Goal: Information Seeking & Learning: Learn about a topic

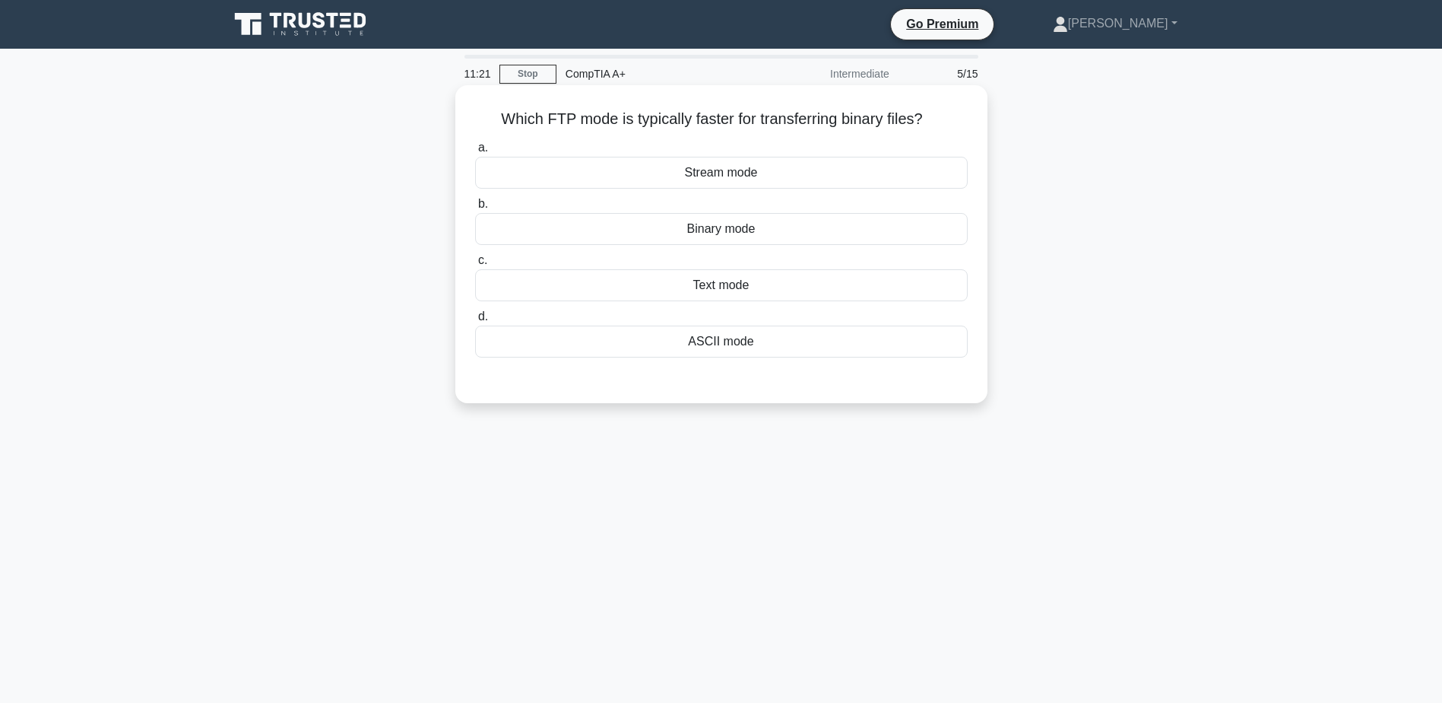
click at [715, 297] on div "Text mode" at bounding box center [721, 285] width 493 height 32
click at [475, 265] on input "c. Text mode" at bounding box center [475, 260] width 0 height 10
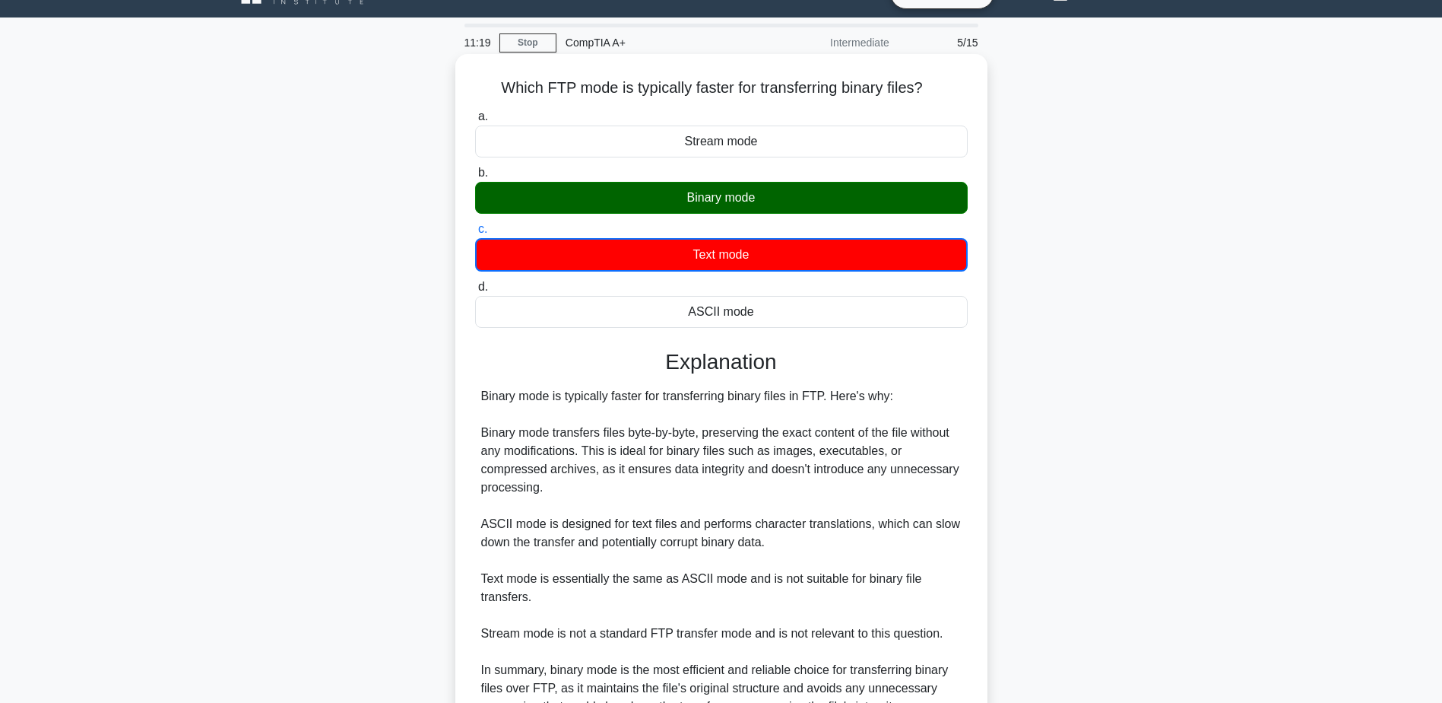
scroll to position [182, 0]
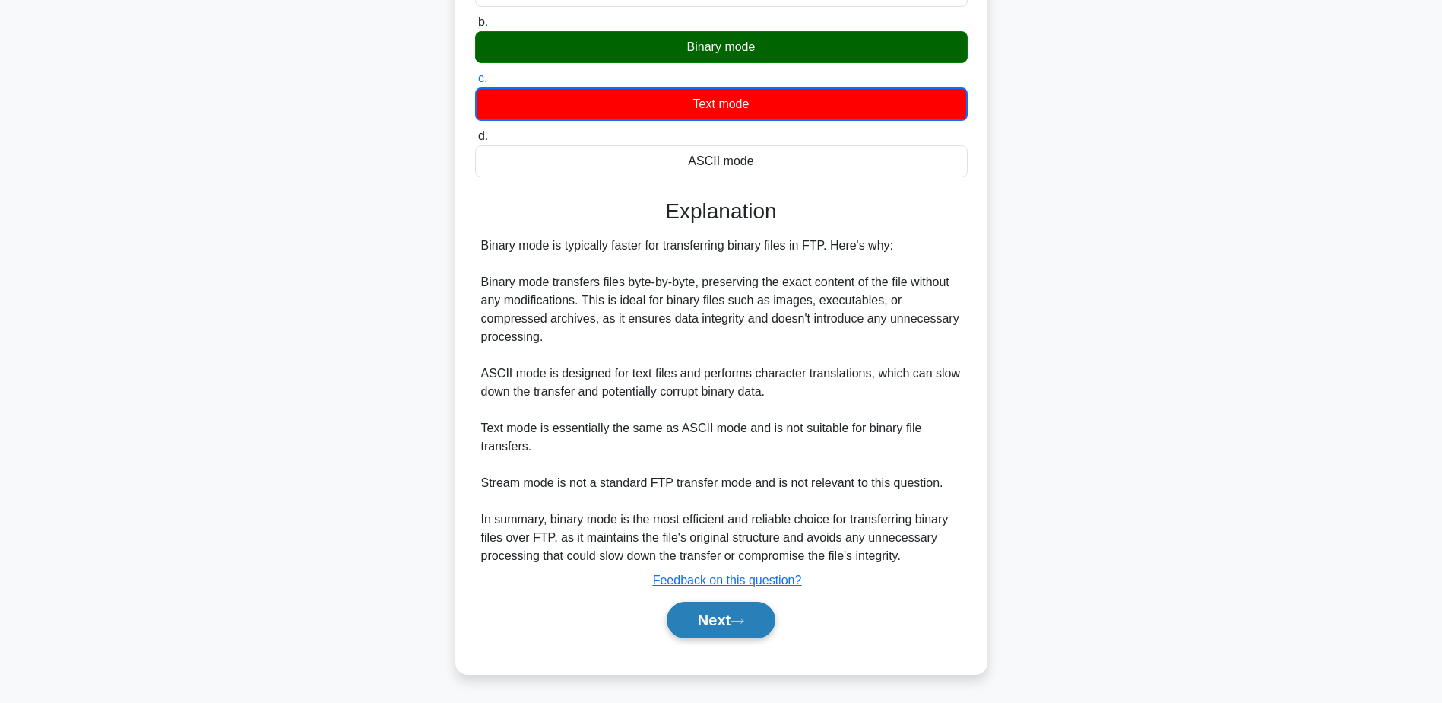
click at [726, 611] on button "Next" at bounding box center [721, 619] width 109 height 36
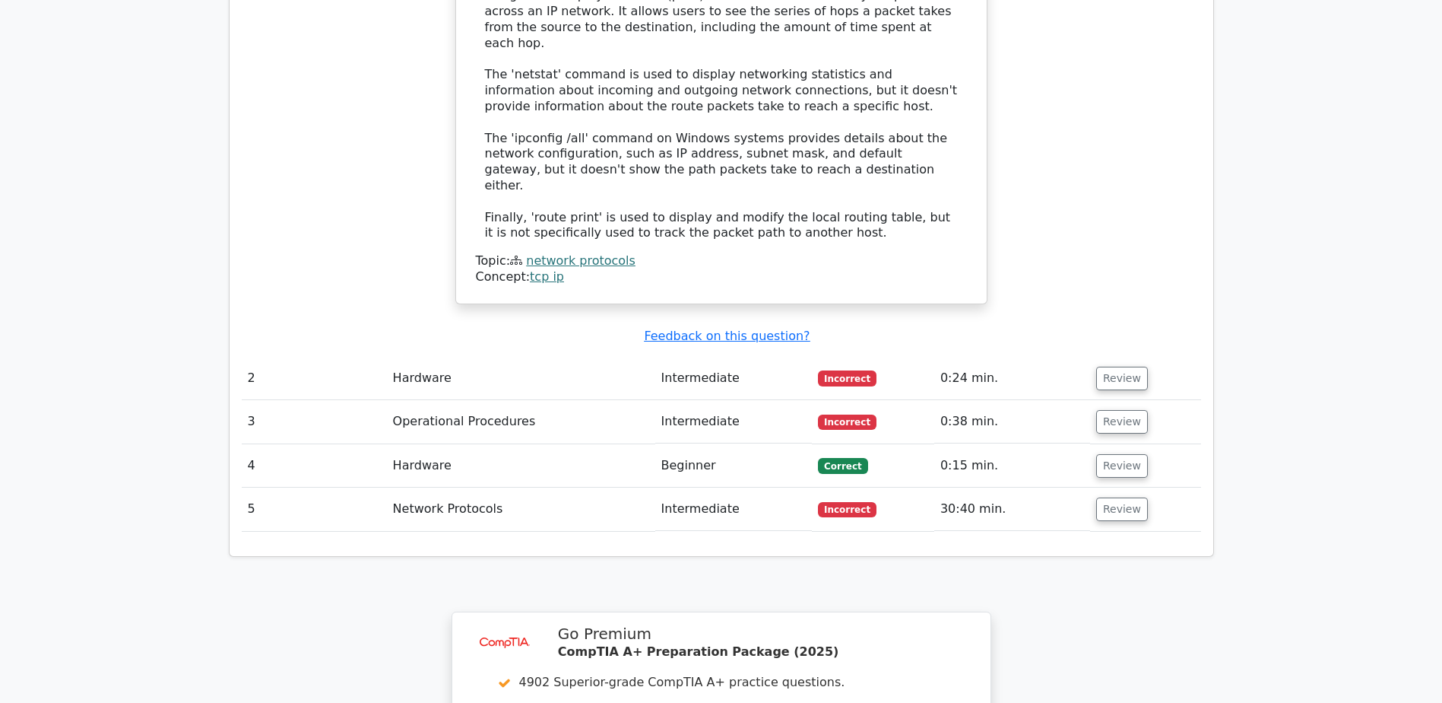
scroll to position [1901, 0]
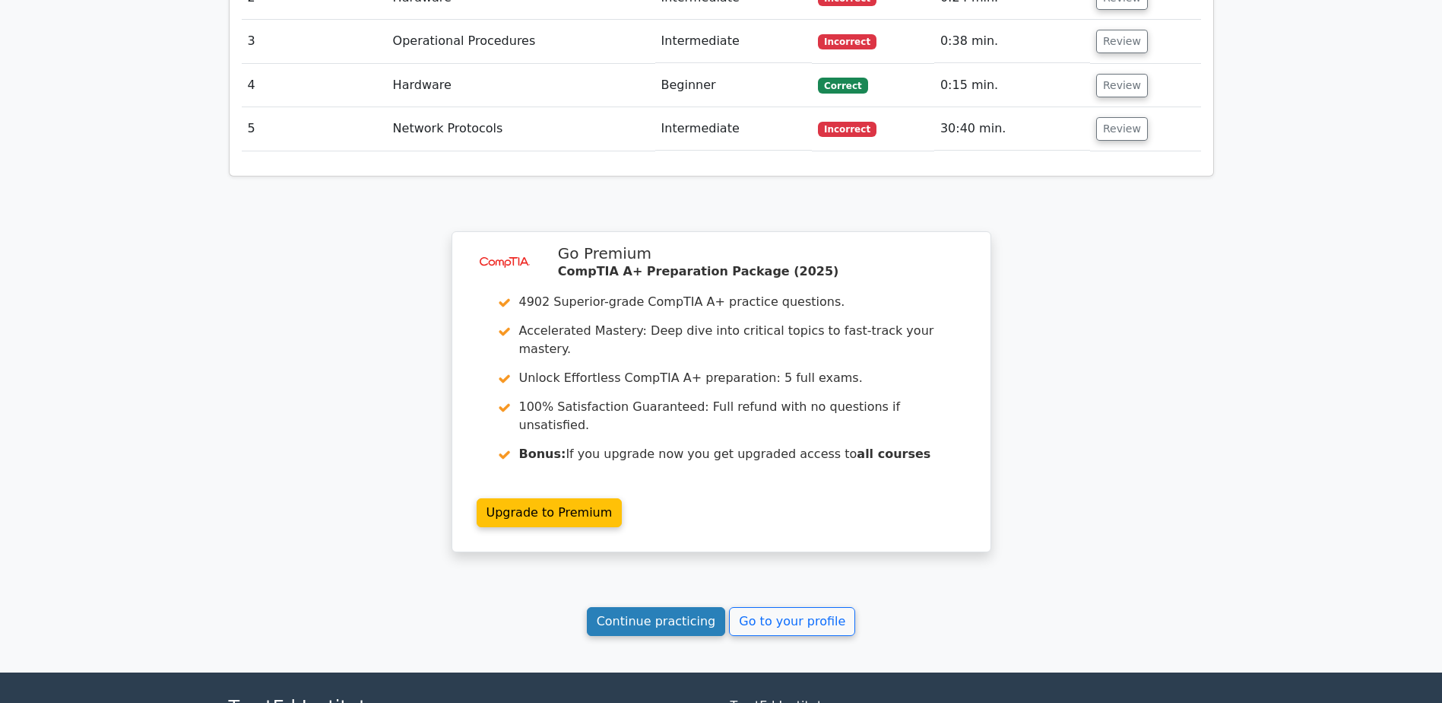
click at [635, 607] on link "Continue practicing" at bounding box center [656, 621] width 139 height 29
